Goal: Obtain resource: Download file/media

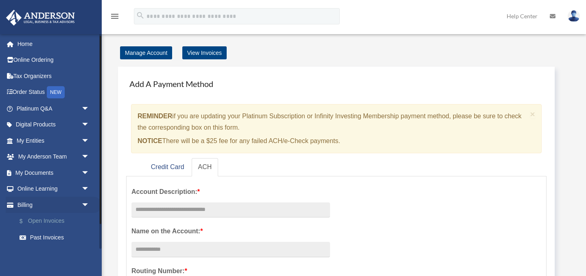
scroll to position [31, 0]
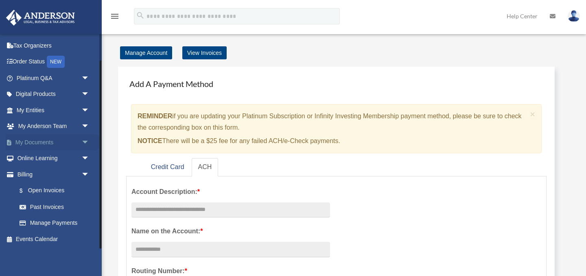
click at [88, 143] on span "arrow_drop_down" at bounding box center [89, 142] width 16 height 17
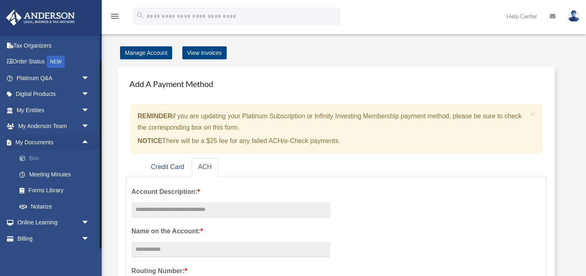
click at [35, 157] on link "Box" at bounding box center [56, 159] width 90 height 16
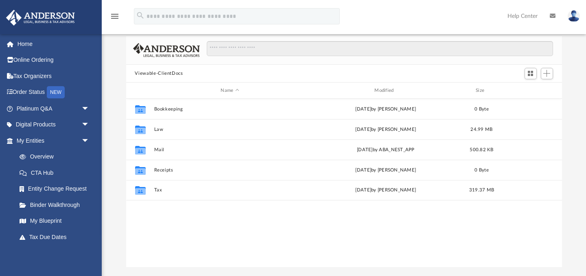
scroll to position [185, 436]
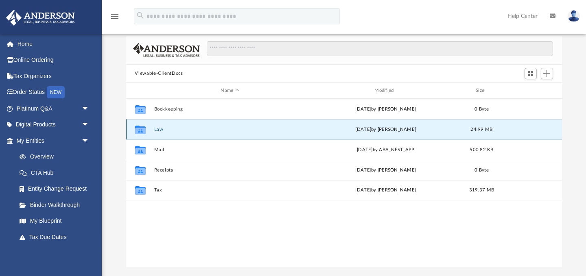
click at [160, 128] on button "Law" at bounding box center [230, 129] width 152 height 5
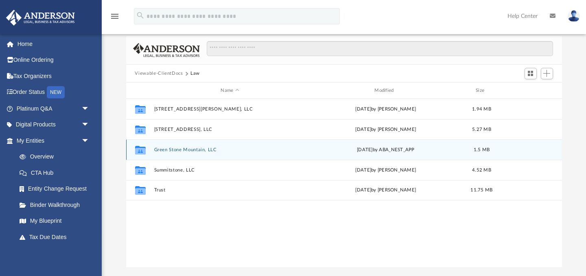
click at [174, 150] on button "Green Stone Mountain, LLC" at bounding box center [230, 149] width 152 height 5
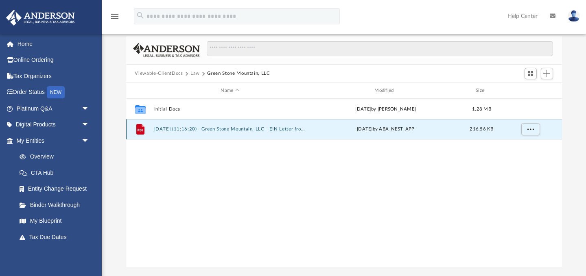
click at [174, 129] on button "[DATE] (11:16:20) - Green Stone Mountain, LLC - EIN Letter from IRS.pdf" at bounding box center [230, 129] width 152 height 5
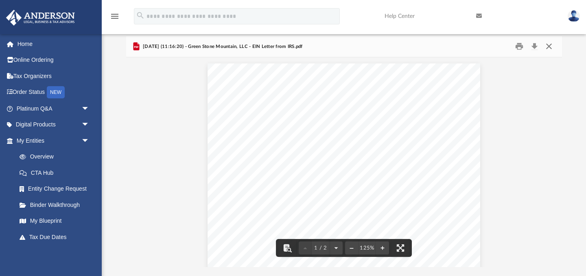
click at [549, 47] on button "Close" at bounding box center [549, 46] width 15 height 13
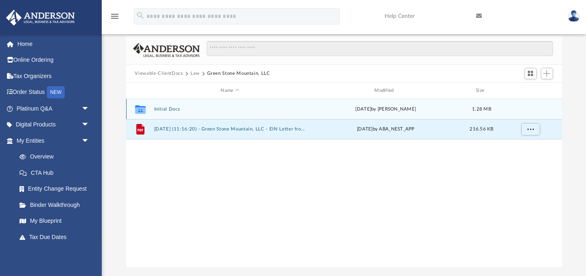
click at [169, 108] on button "Initial Docs" at bounding box center [230, 109] width 152 height 5
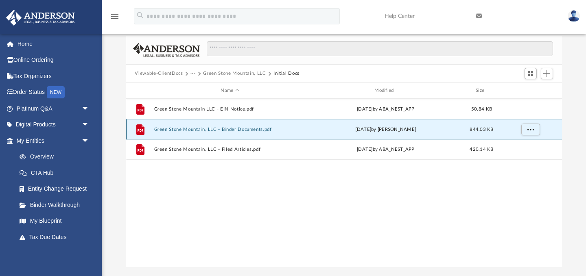
click at [248, 129] on button "Green Stone Mountain, LLC - Binder Documents.pdf" at bounding box center [230, 129] width 152 height 5
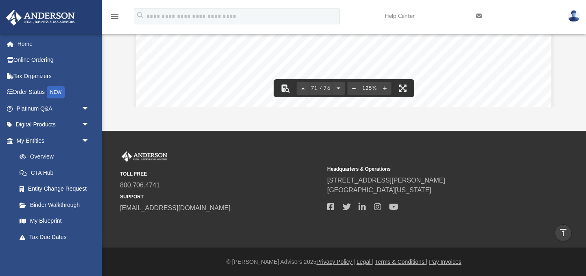
scroll to position [0, 0]
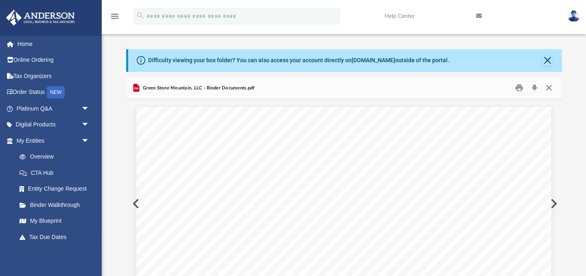
click at [548, 90] on button "Close" at bounding box center [549, 88] width 15 height 13
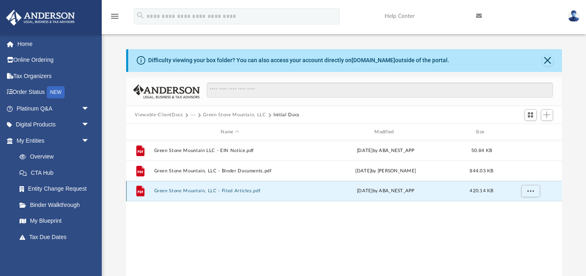
click at [182, 191] on button "Green Stone Mountain, LLC - Filed Articles.pdf" at bounding box center [230, 191] width 152 height 5
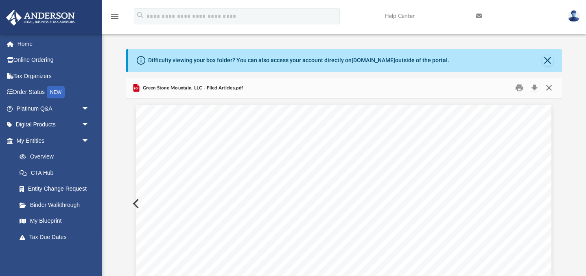
click at [549, 89] on button "Close" at bounding box center [549, 88] width 15 height 13
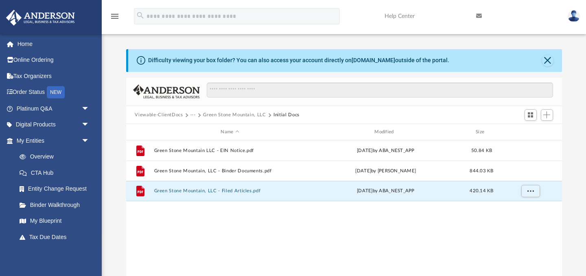
drag, startPoint x: 181, startPoint y: 191, endPoint x: -53, endPoint y: 130, distance: 241.8
click at [0, 130] on html "X Get a chance to win 6 months of Platinum for free just by filling out this su…" at bounding box center [293, 239] width 586 height 478
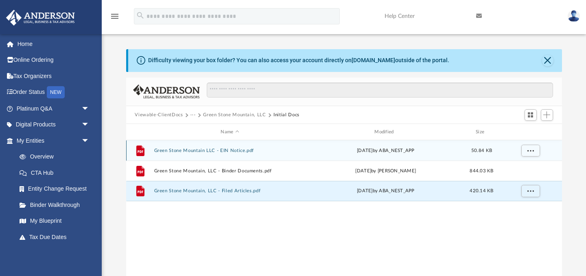
drag, startPoint x: 182, startPoint y: 191, endPoint x: 243, endPoint y: 155, distance: 70.7
click at [250, 182] on div "File Green Stone Mountain, LLC - Filed Articles.pdf Mon Jun 9 2025 by ABA_NEST_…" at bounding box center [344, 191] width 436 height 20
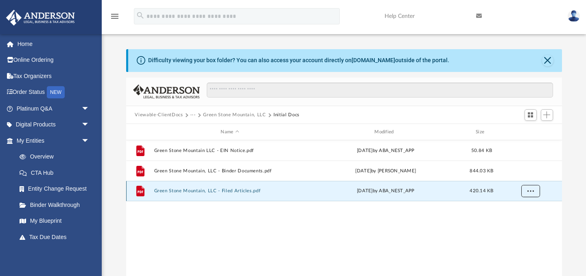
click at [529, 193] on span "More options" at bounding box center [530, 191] width 7 height 4
click at [519, 208] on li "Preview" at bounding box center [523, 208] width 24 height 9
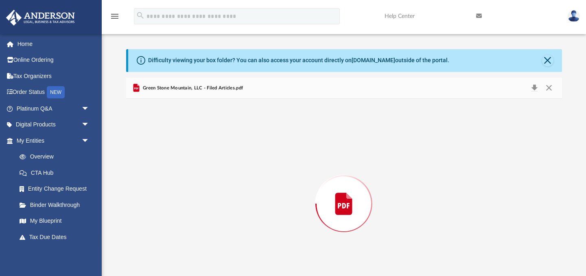
scroll to position [33, 0]
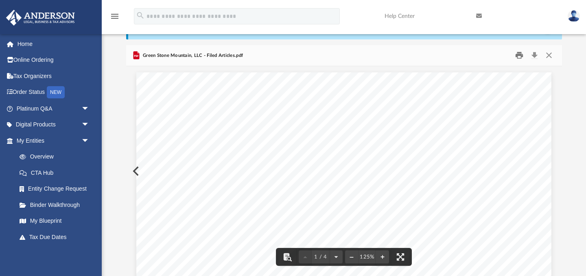
click at [520, 57] on button "Print" at bounding box center [519, 55] width 16 height 13
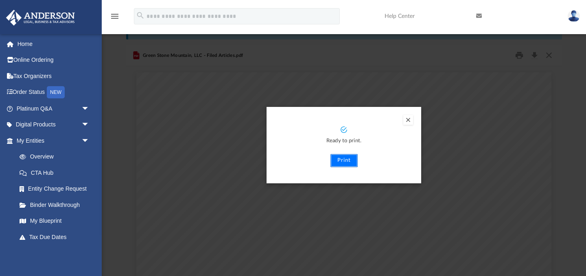
click at [347, 161] on button "Print" at bounding box center [344, 160] width 27 height 13
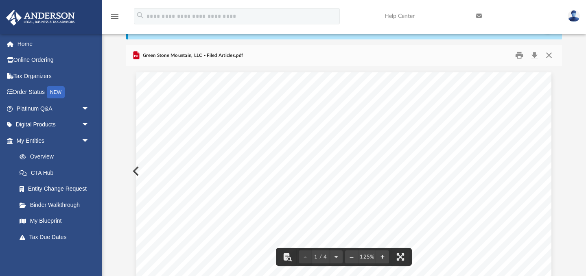
scroll to position [0, 0]
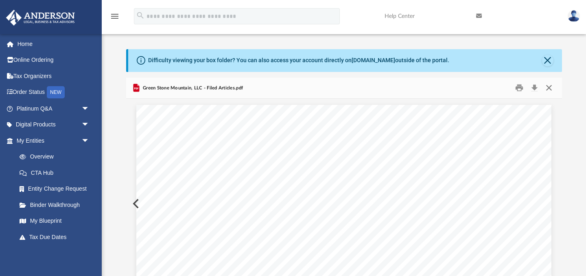
click at [549, 88] on button "Close" at bounding box center [549, 88] width 15 height 13
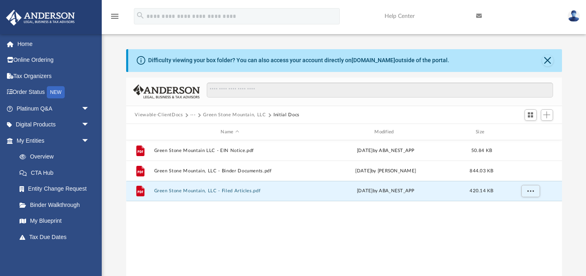
click at [192, 114] on button "···" at bounding box center [193, 115] width 5 height 7
click at [199, 131] on li "Law" at bounding box center [199, 129] width 9 height 9
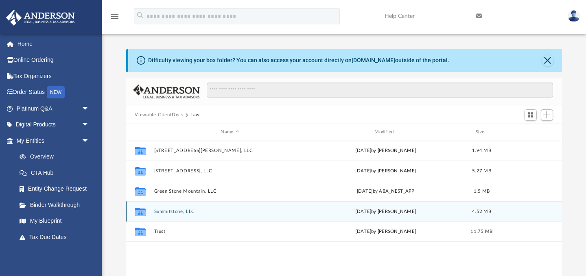
click at [163, 211] on button "Summitstone, LLC" at bounding box center [230, 211] width 152 height 5
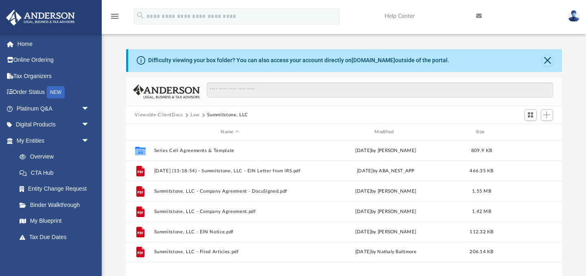
click at [196, 115] on button "Law" at bounding box center [195, 115] width 9 height 7
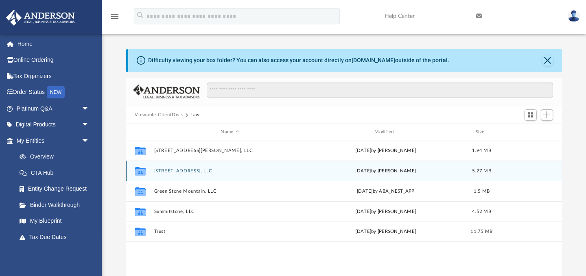
click at [177, 170] on button "915 Trebbiano Ct, LLC" at bounding box center [230, 171] width 152 height 5
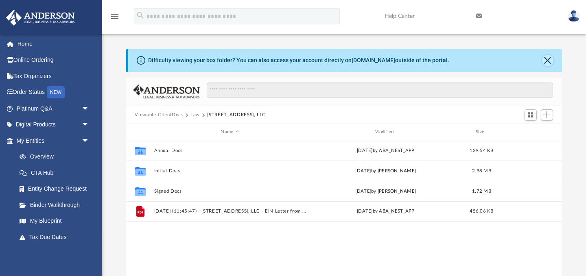
click at [549, 61] on button "Close" at bounding box center [547, 60] width 11 height 11
